Goal: Information Seeking & Learning: Learn about a topic

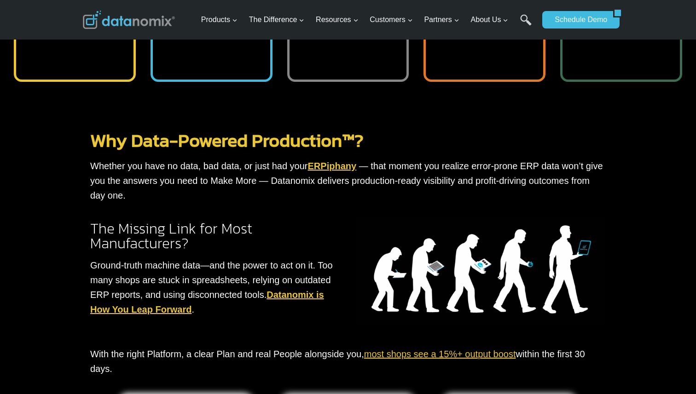
click at [325, 166] on link "ERPiphany" at bounding box center [332, 166] width 49 height 10
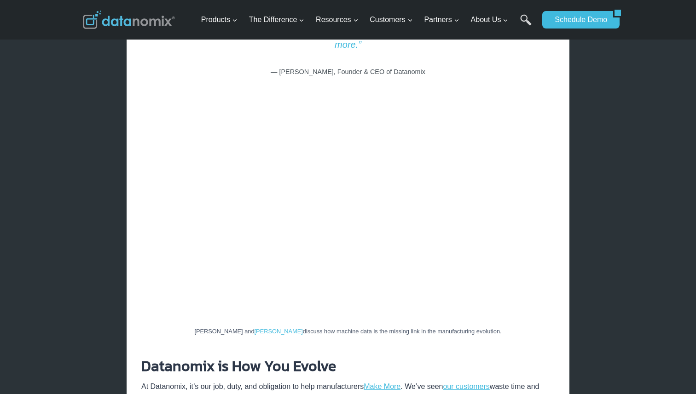
scroll to position [1499, 0]
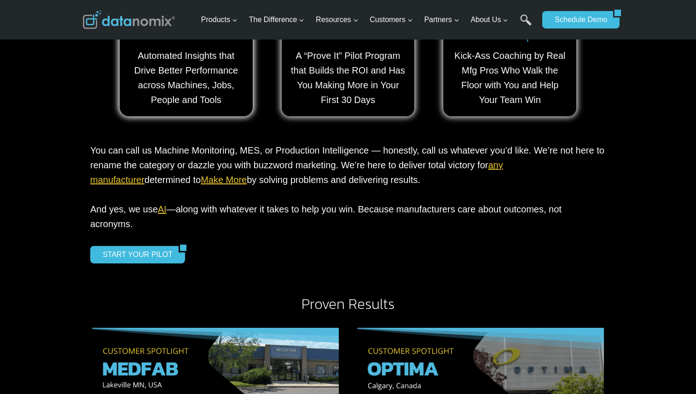
scroll to position [969, 0]
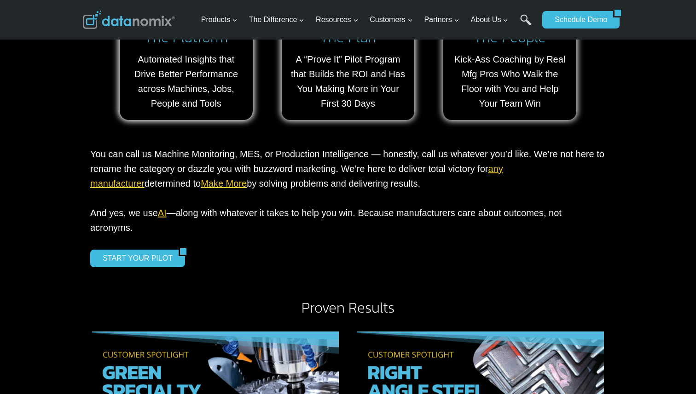
click at [201, 179] on link "Make More" at bounding box center [224, 184] width 46 height 10
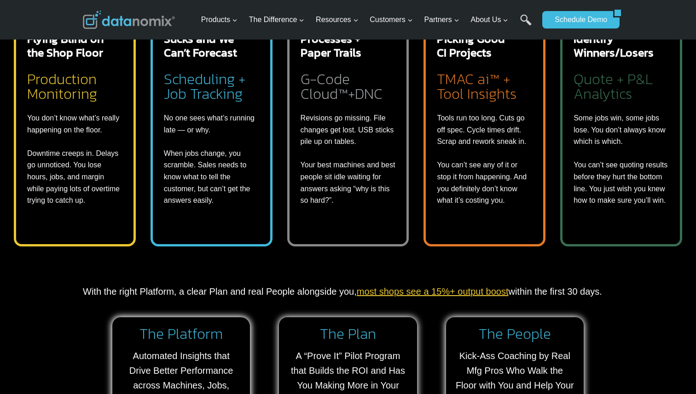
scroll to position [539, 0]
